Goal: Task Accomplishment & Management: Use online tool/utility

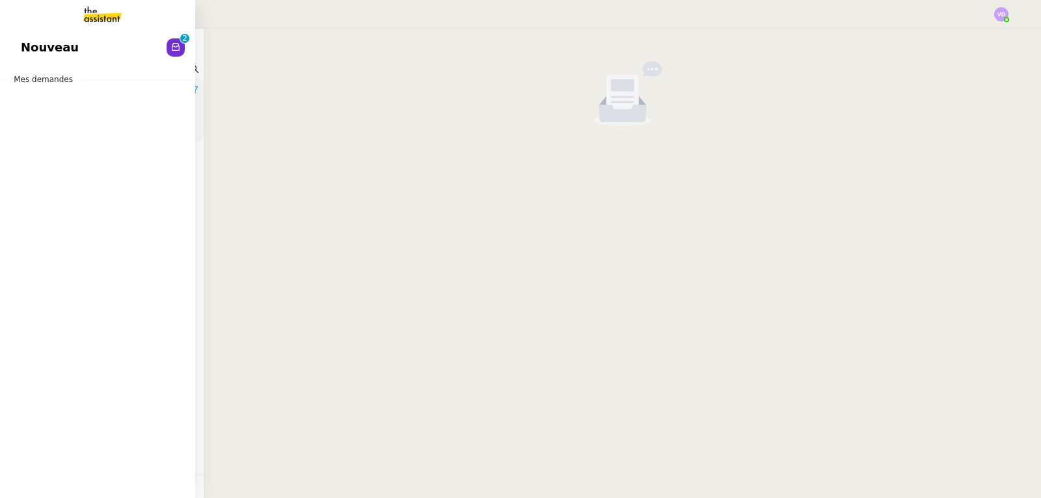
click at [29, 40] on span "Nouveau" at bounding box center [50, 48] width 58 height 20
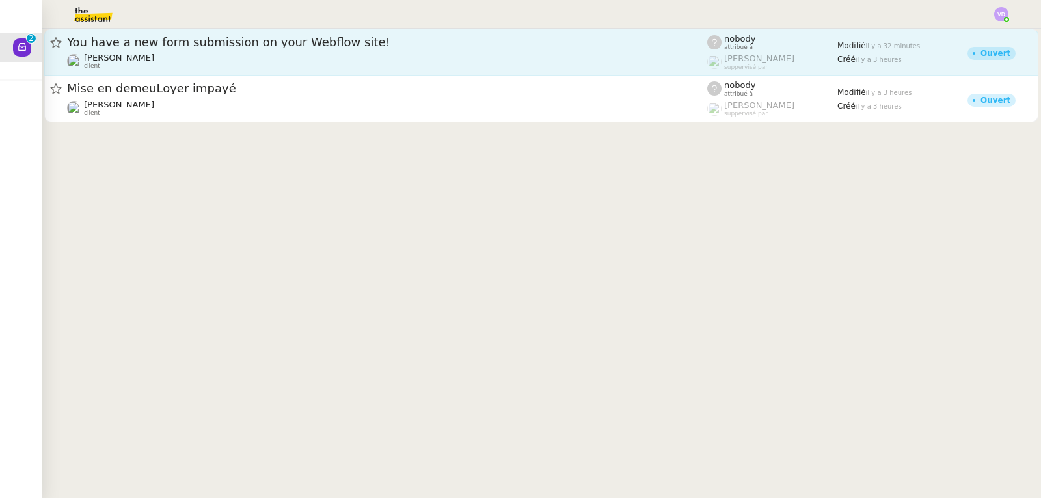
click at [334, 53] on div "[PERSON_NAME] client" at bounding box center [387, 61] width 640 height 17
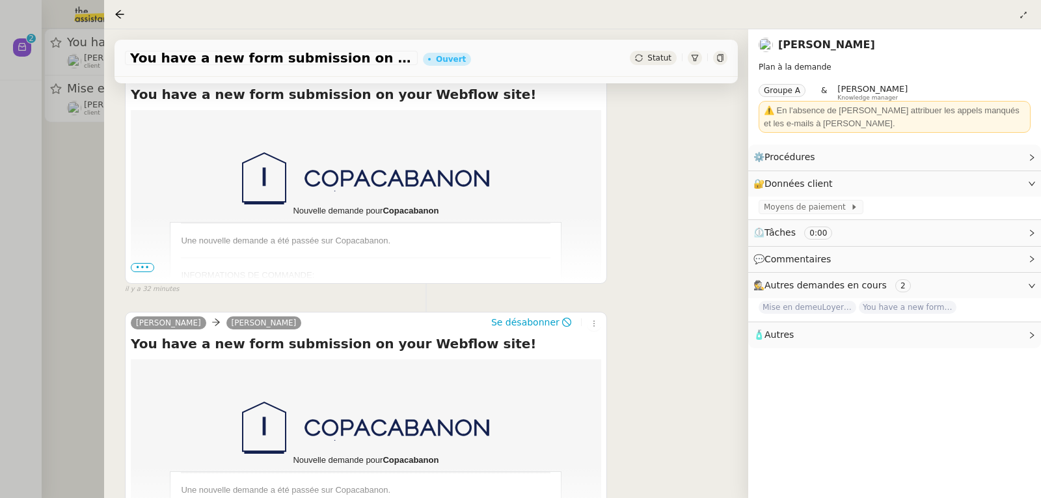
scroll to position [260, 0]
click at [150, 267] on span "•••" at bounding box center [142, 266] width 23 height 9
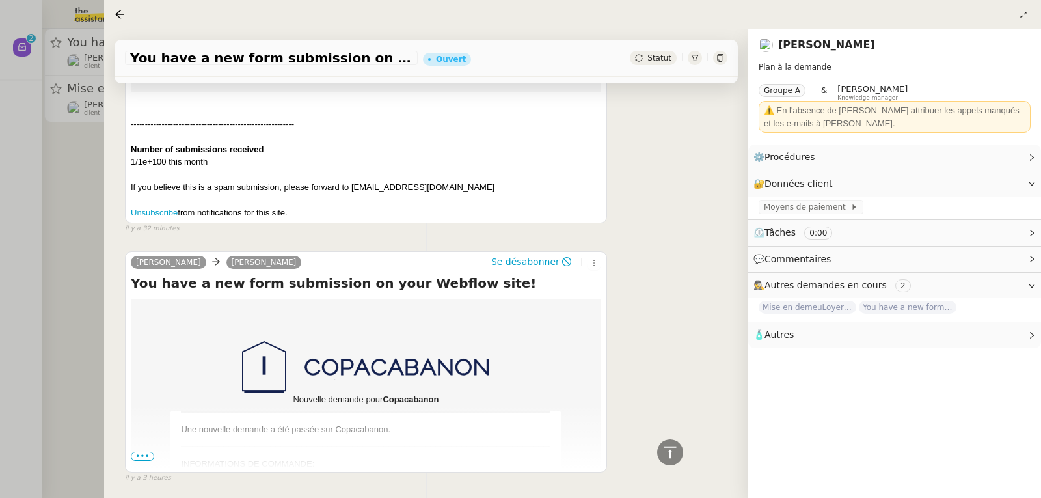
scroll to position [655, 0]
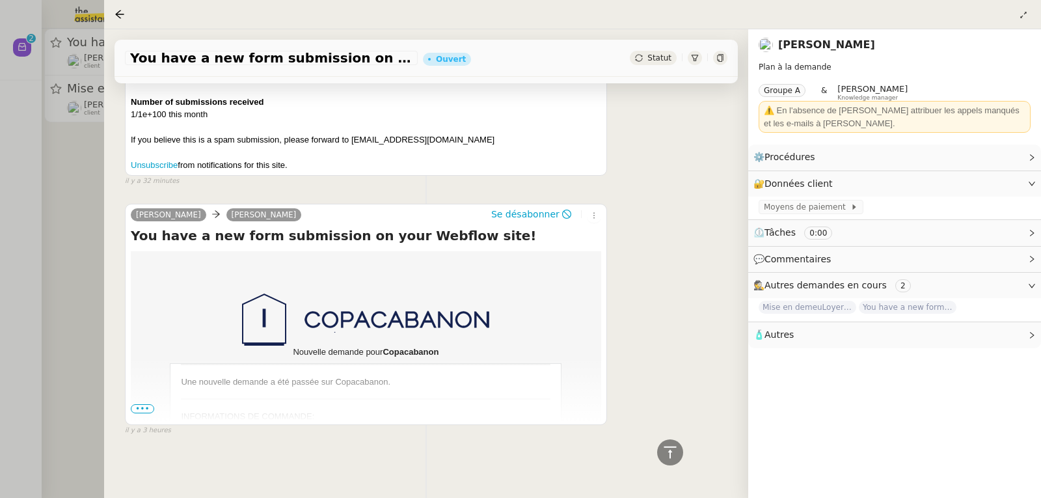
click at [146, 404] on span "•••" at bounding box center [142, 408] width 23 height 9
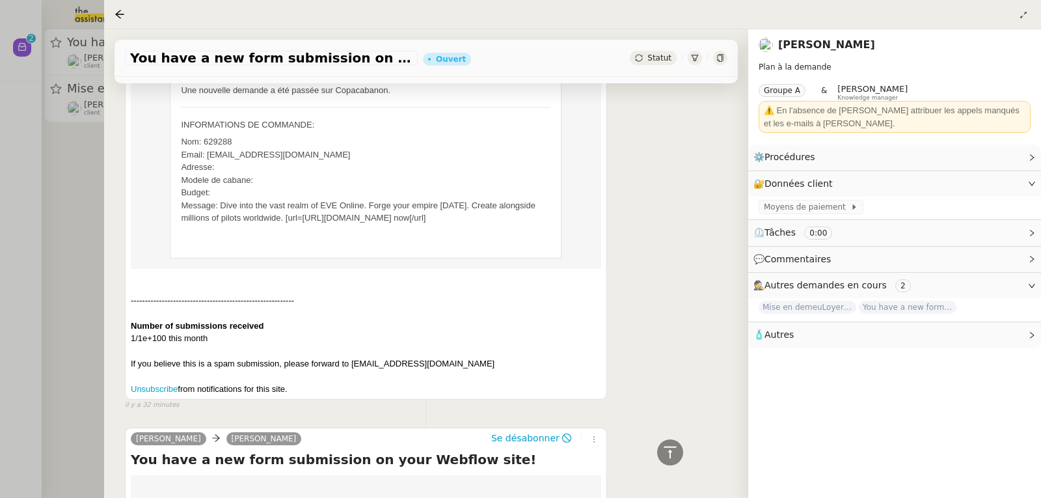
scroll to position [394, 0]
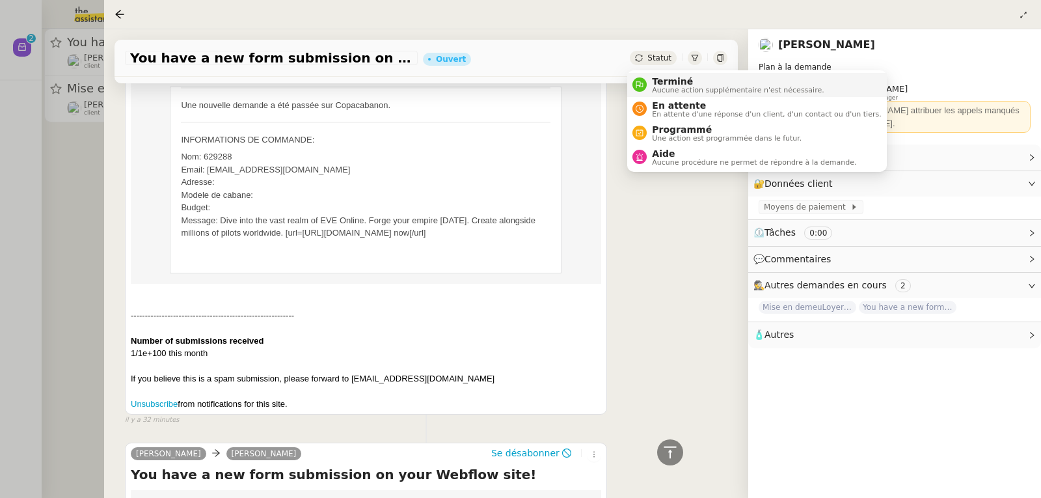
click at [656, 80] on span "Terminé" at bounding box center [738, 81] width 172 height 10
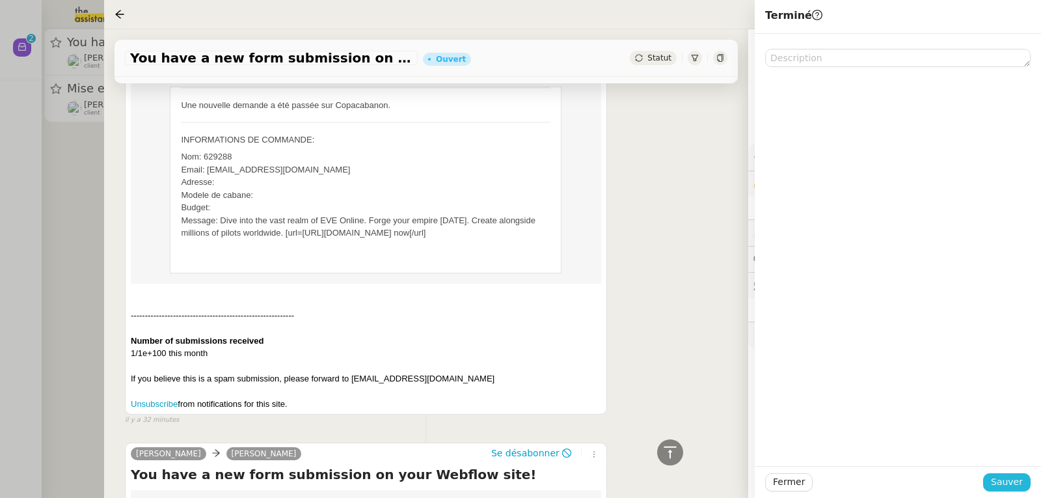
click at [1004, 481] on span "Sauver" at bounding box center [1007, 481] width 32 height 15
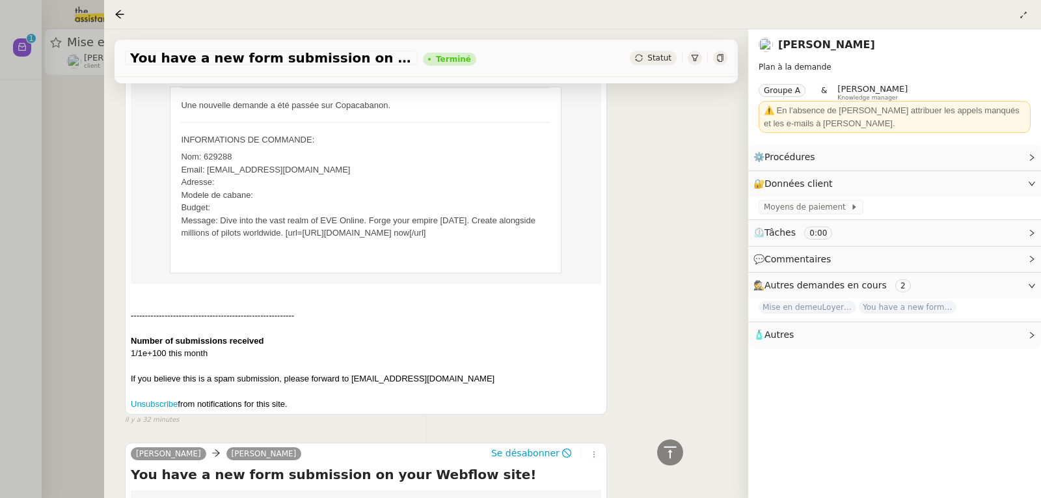
click at [82, 165] on div at bounding box center [520, 249] width 1041 height 498
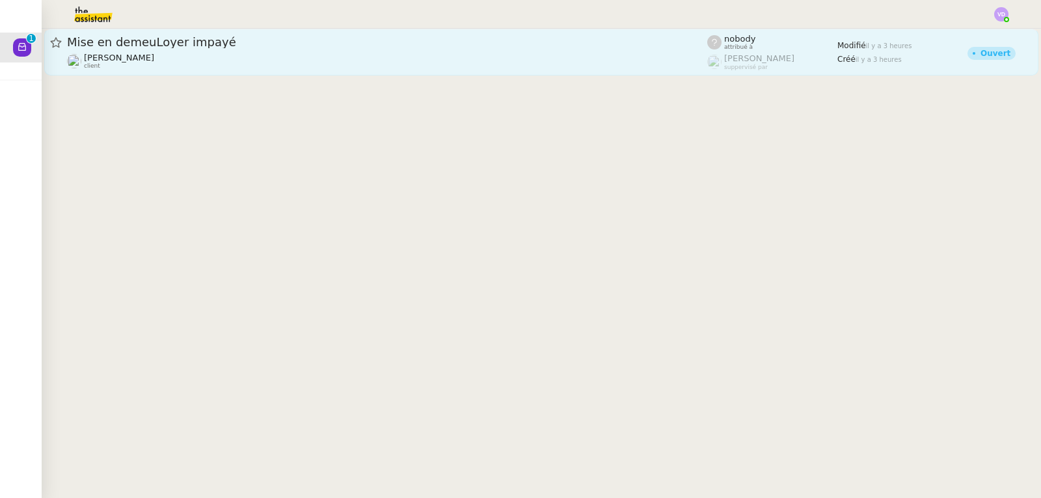
click at [154, 66] on div "[PERSON_NAME] client" at bounding box center [119, 61] width 70 height 17
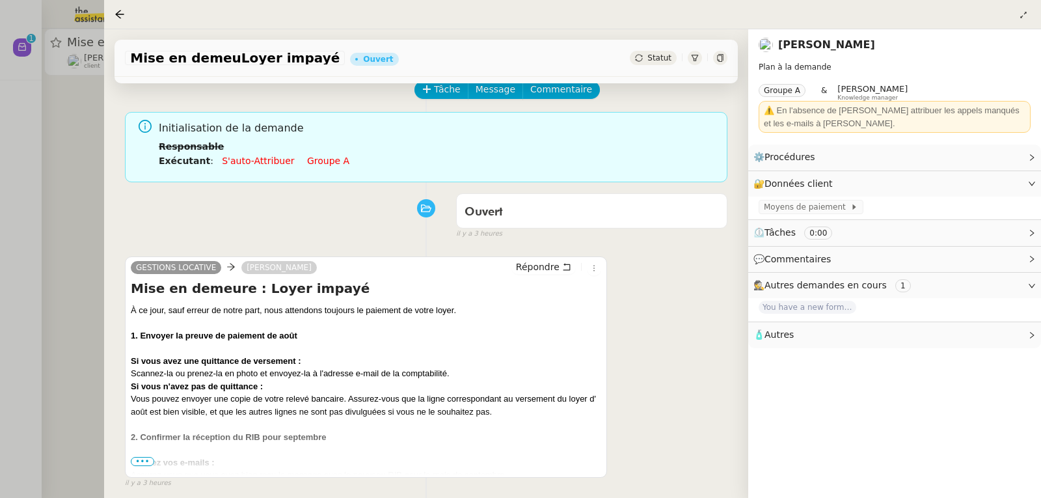
scroll to position [130, 0]
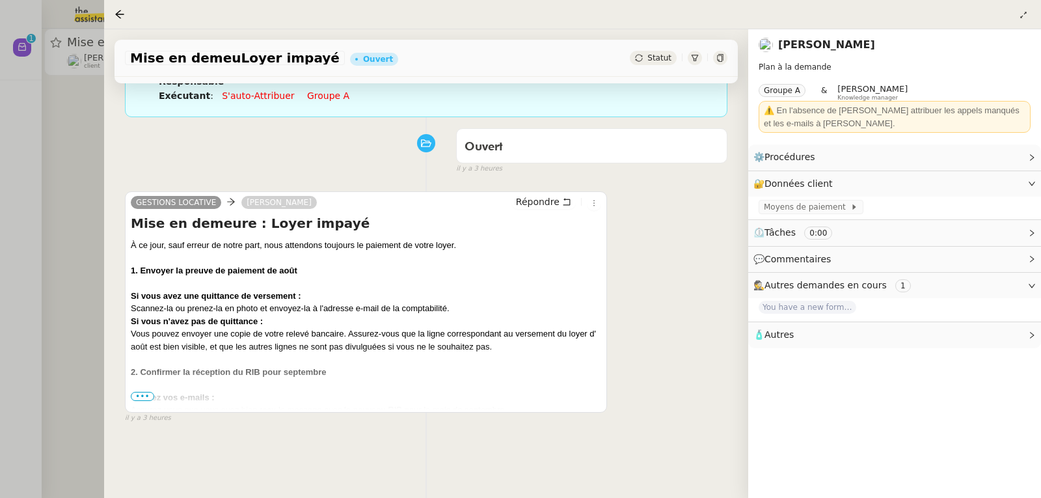
click at [136, 400] on span "•••" at bounding box center [142, 396] width 23 height 9
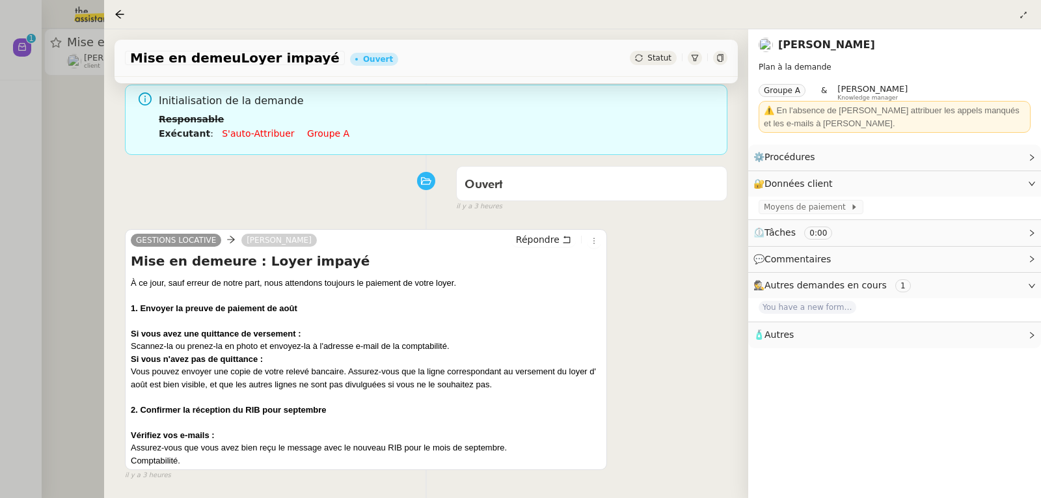
scroll to position [0, 0]
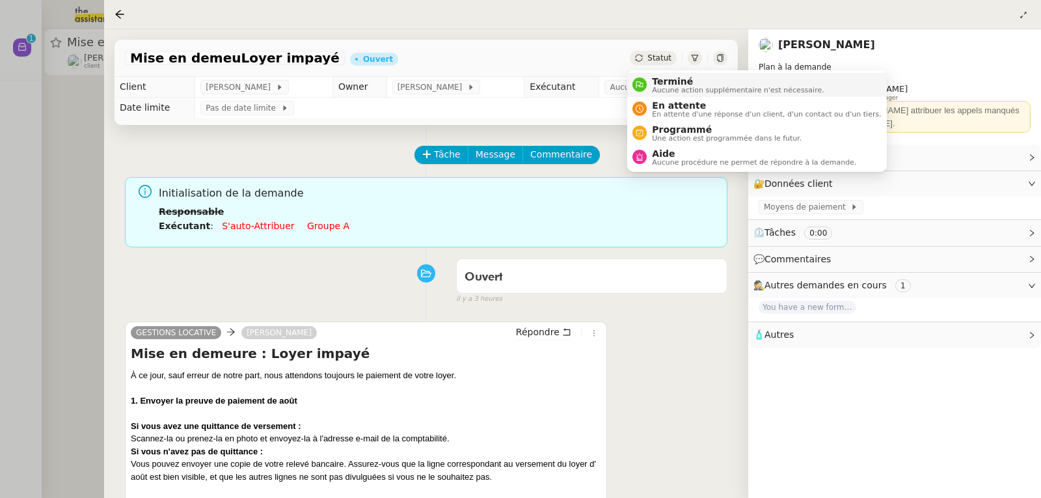
click at [661, 79] on span "Terminé" at bounding box center [738, 81] width 172 height 10
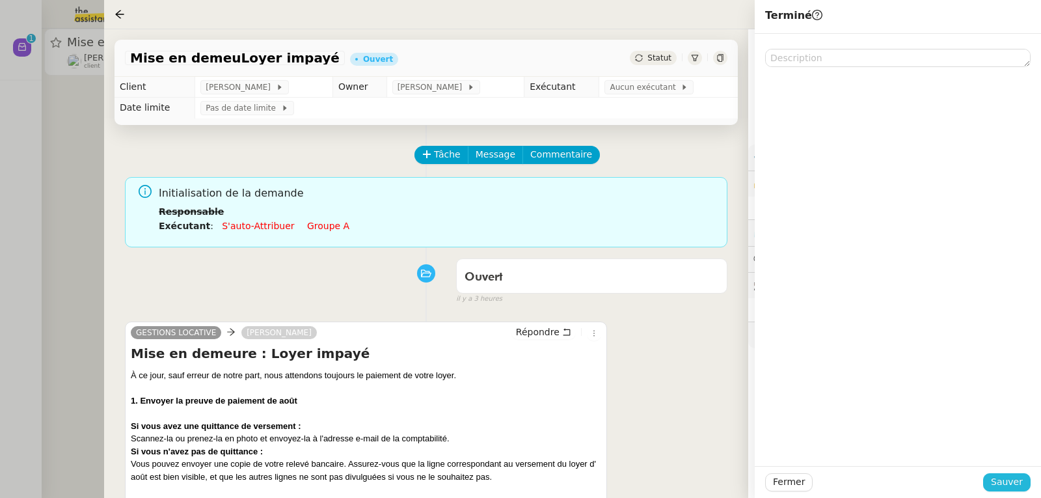
click at [1022, 476] on span "Sauver" at bounding box center [1007, 481] width 32 height 15
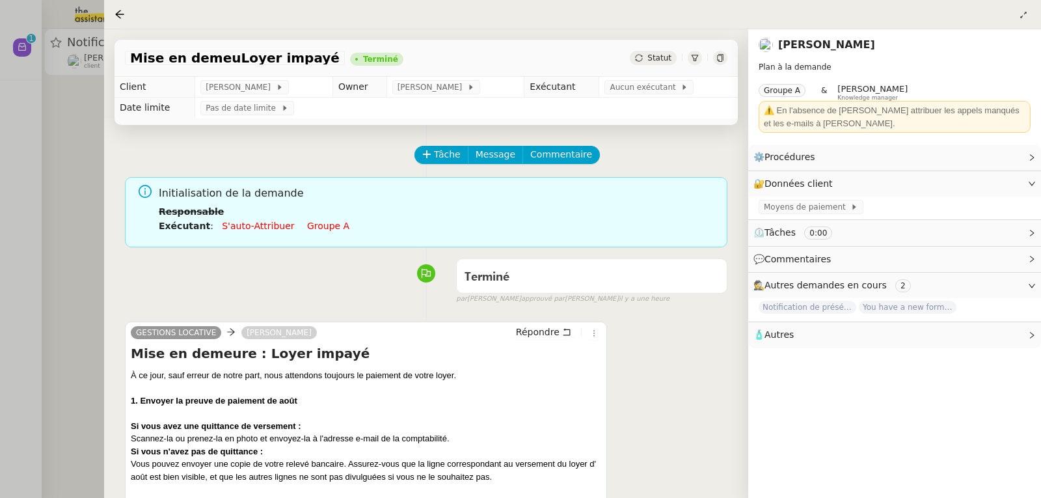
click at [82, 115] on div at bounding box center [520, 249] width 1041 height 498
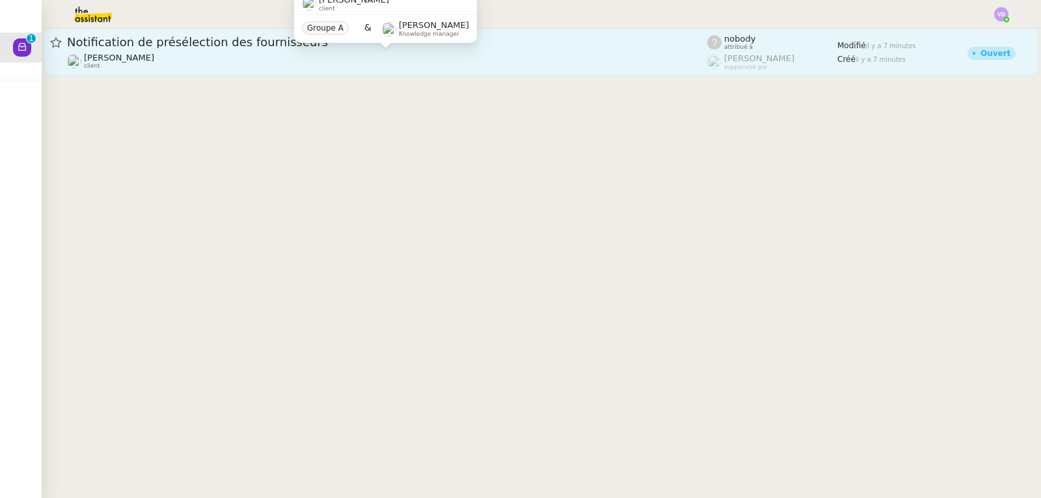
click at [200, 60] on div "[PERSON_NAME] client" at bounding box center [387, 61] width 640 height 17
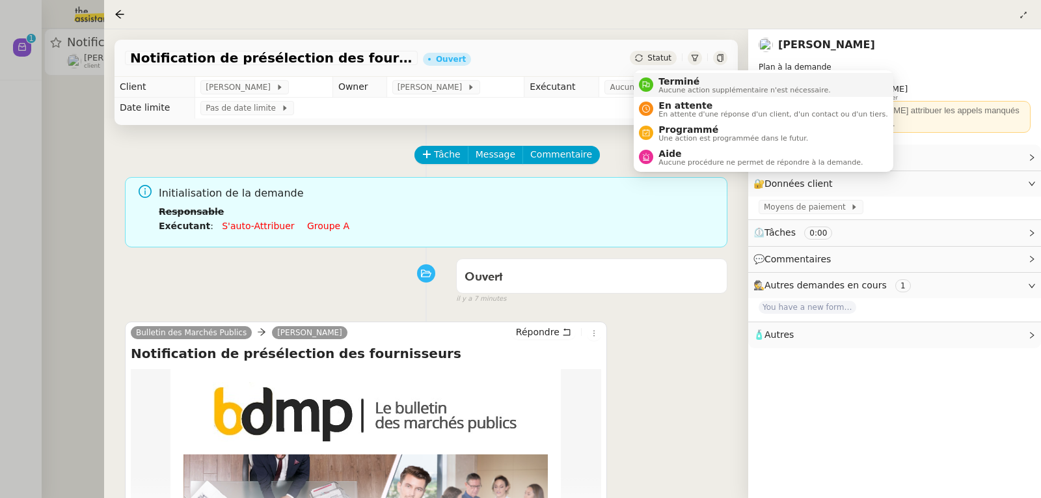
click at [677, 81] on span "Terminé" at bounding box center [745, 81] width 172 height 10
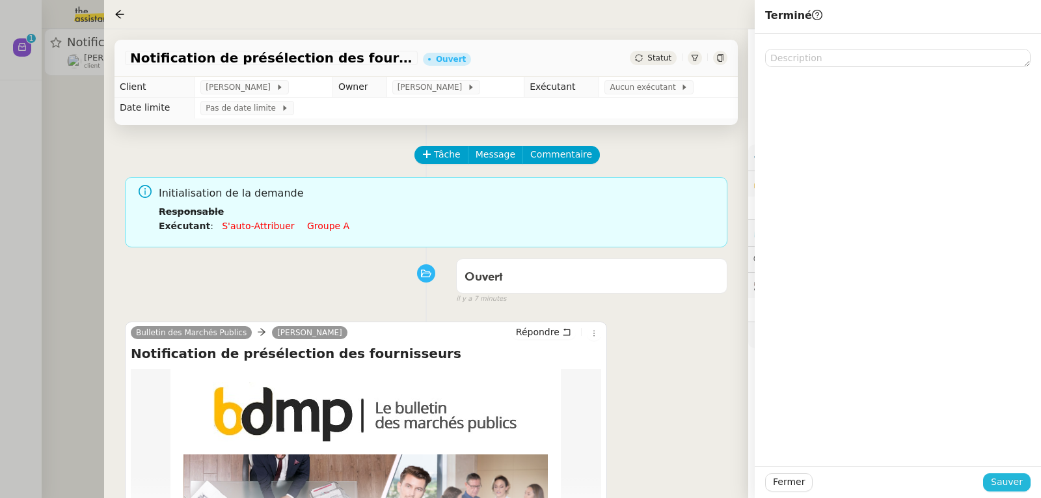
click at [1024, 476] on button "Sauver" at bounding box center [1007, 482] width 48 height 18
